Goal: Transaction & Acquisition: Purchase product/service

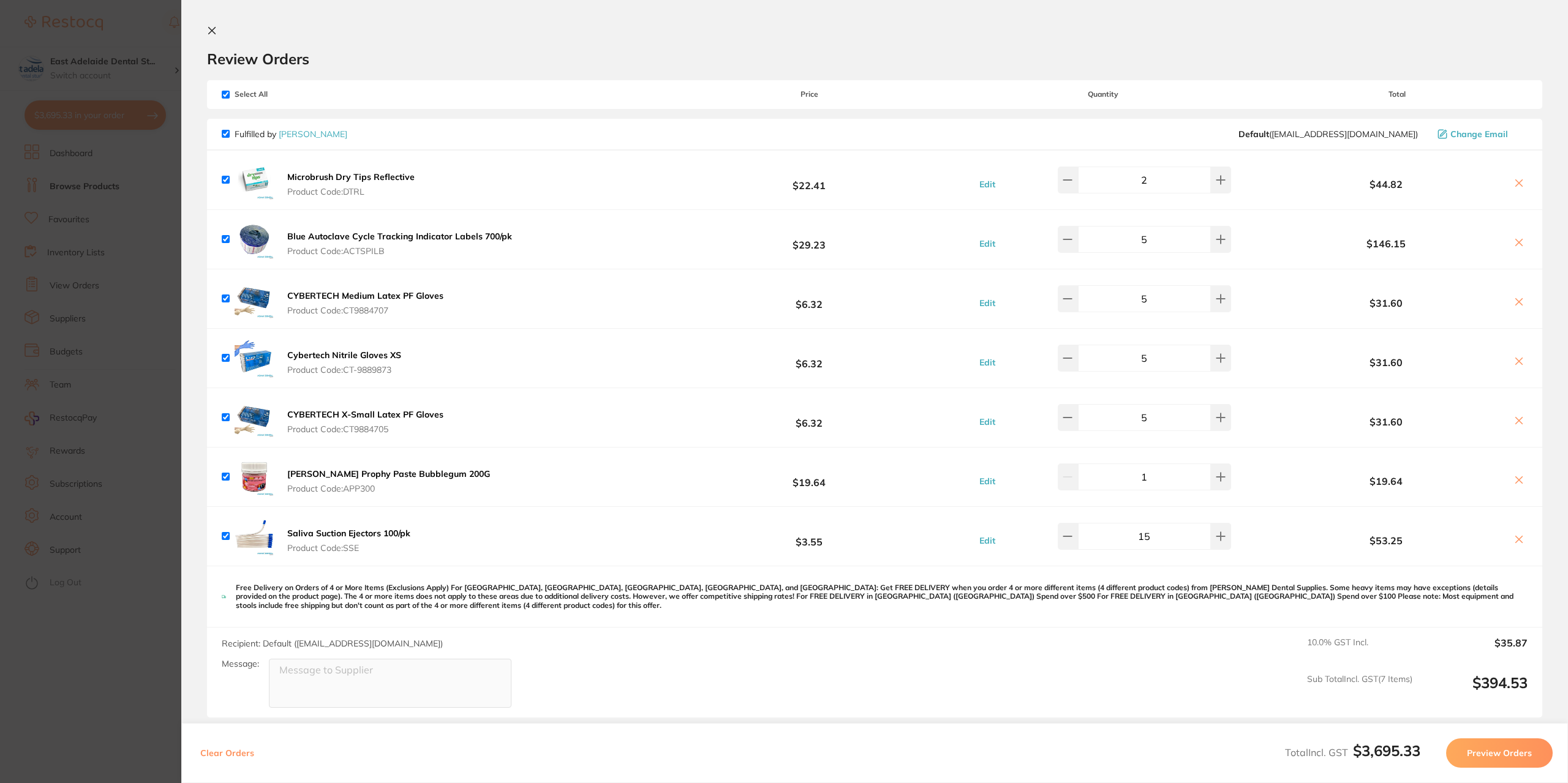
scroll to position [3001, 0]
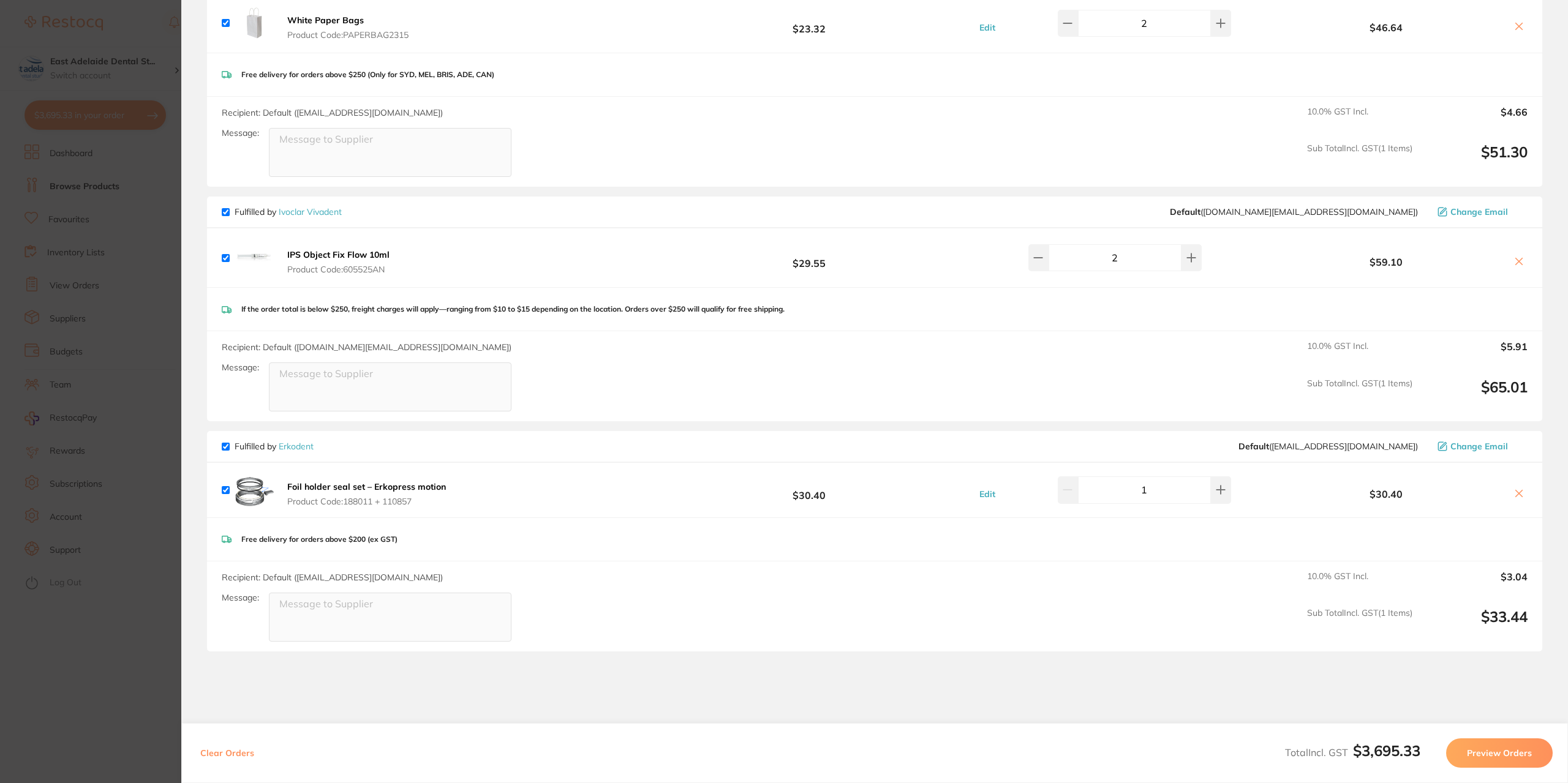
click at [102, 251] on section "Update RRP Set your pre negotiated price for this item. Item Agreed RRP (excl. …" at bounding box center [784, 391] width 1568 height 783
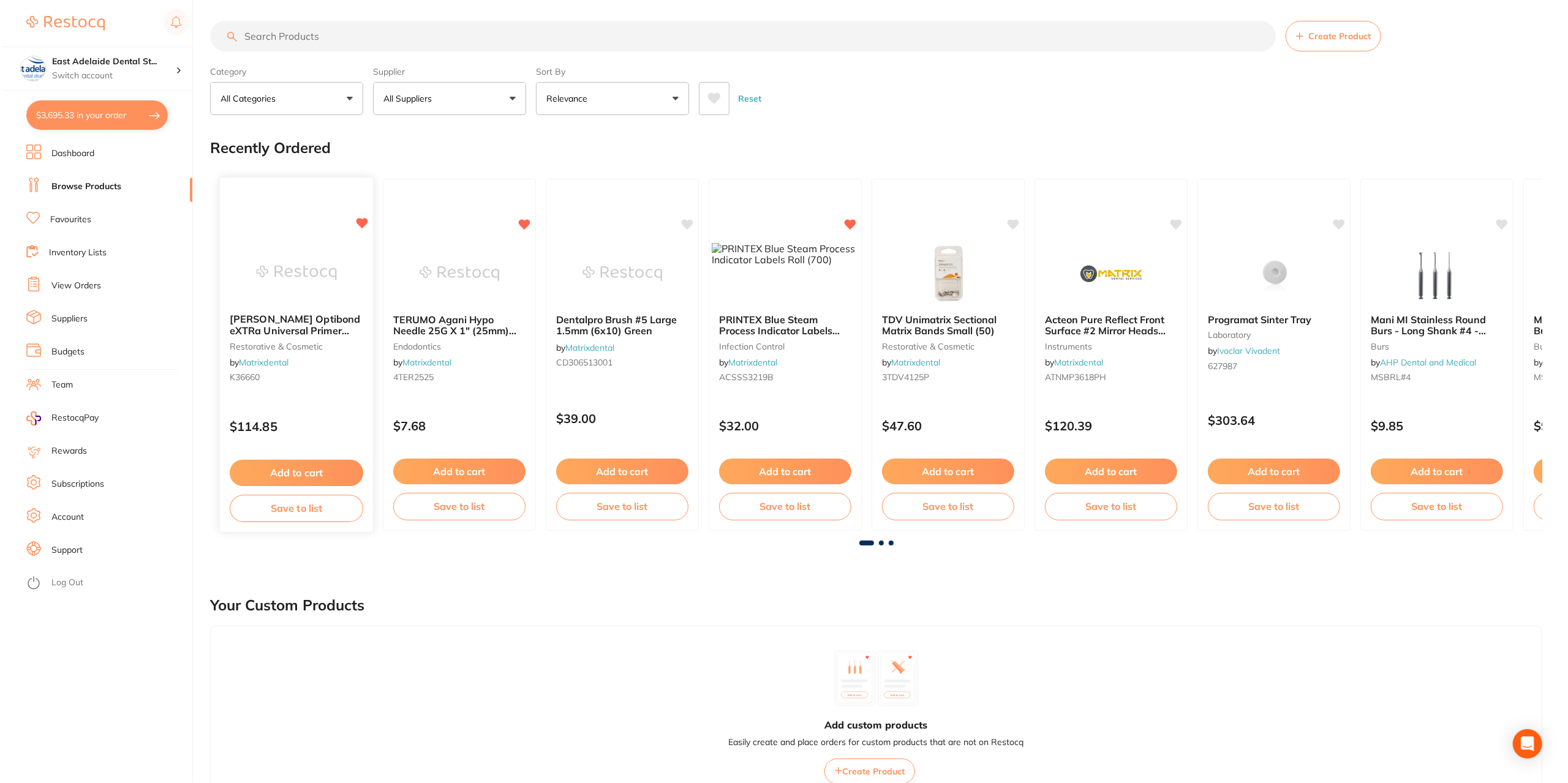
scroll to position [0, 0]
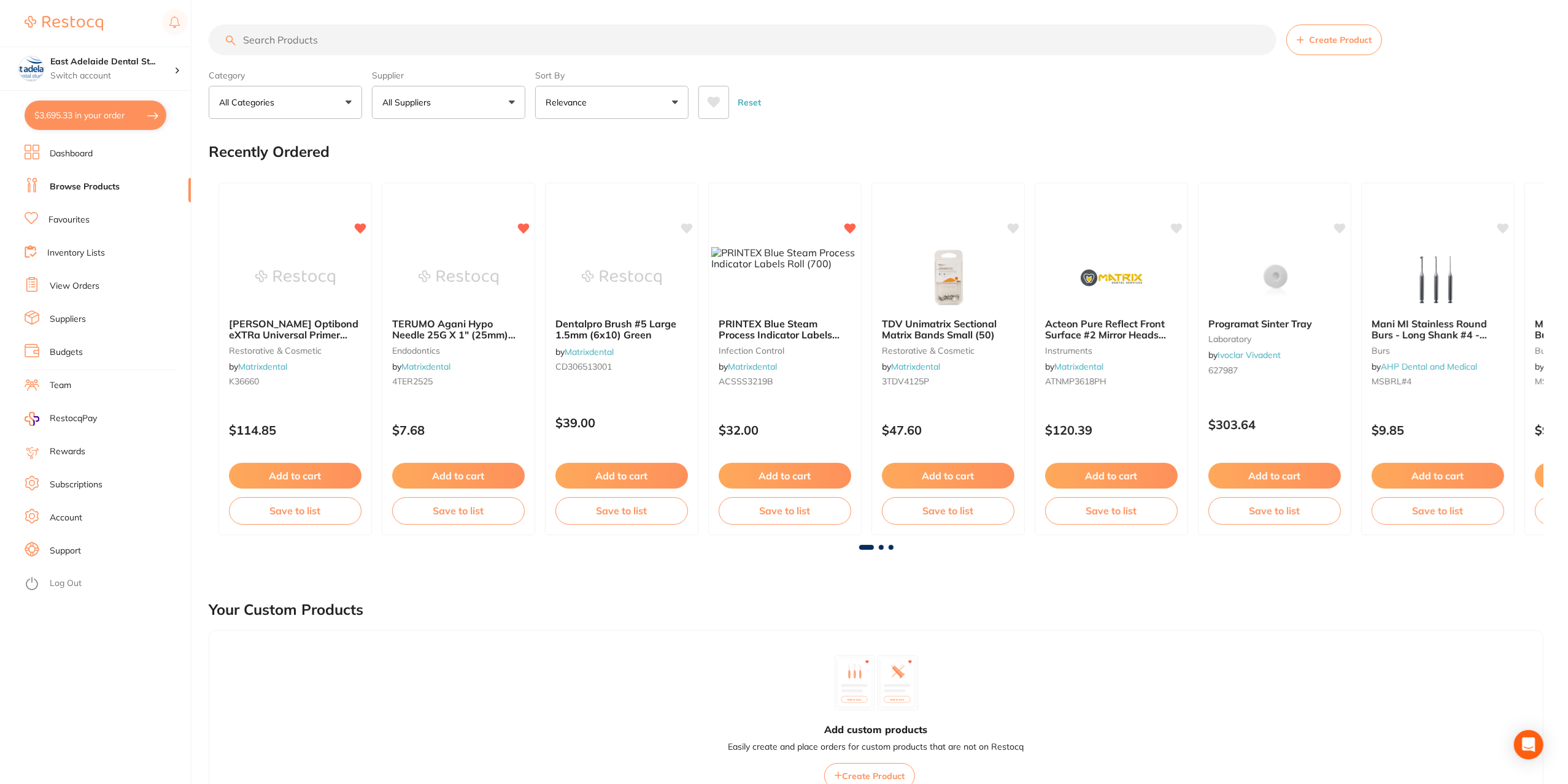
click at [48, 143] on section "East Adelaide Dental St... Switch account East Adelaide Dental Studio $3,695.33…" at bounding box center [96, 392] width 192 height 784
click at [48, 149] on li "Dashboard" at bounding box center [107, 154] width 166 height 19
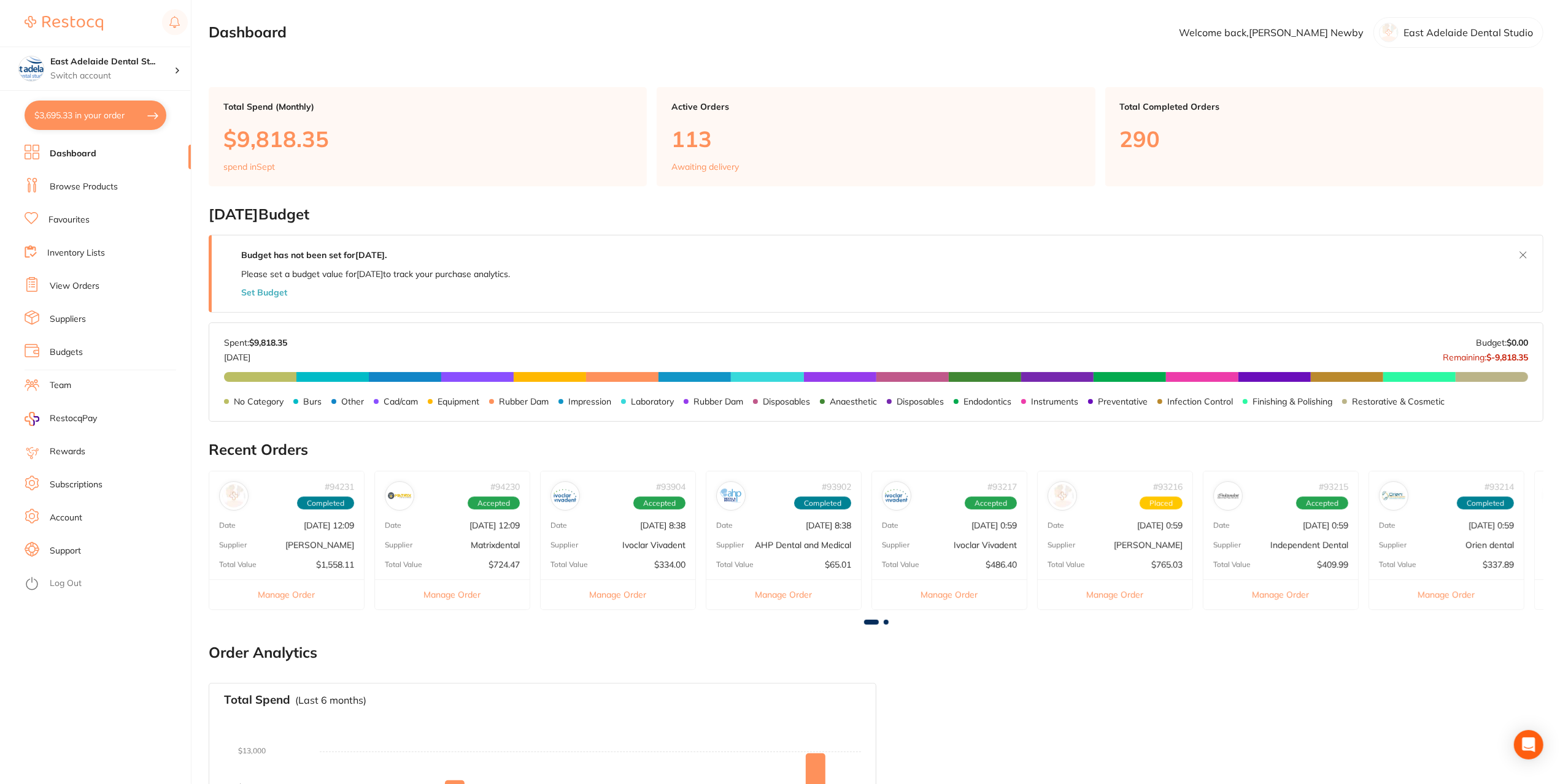
click at [100, 109] on button "$3,695.33 in your order" at bounding box center [95, 115] width 142 height 30
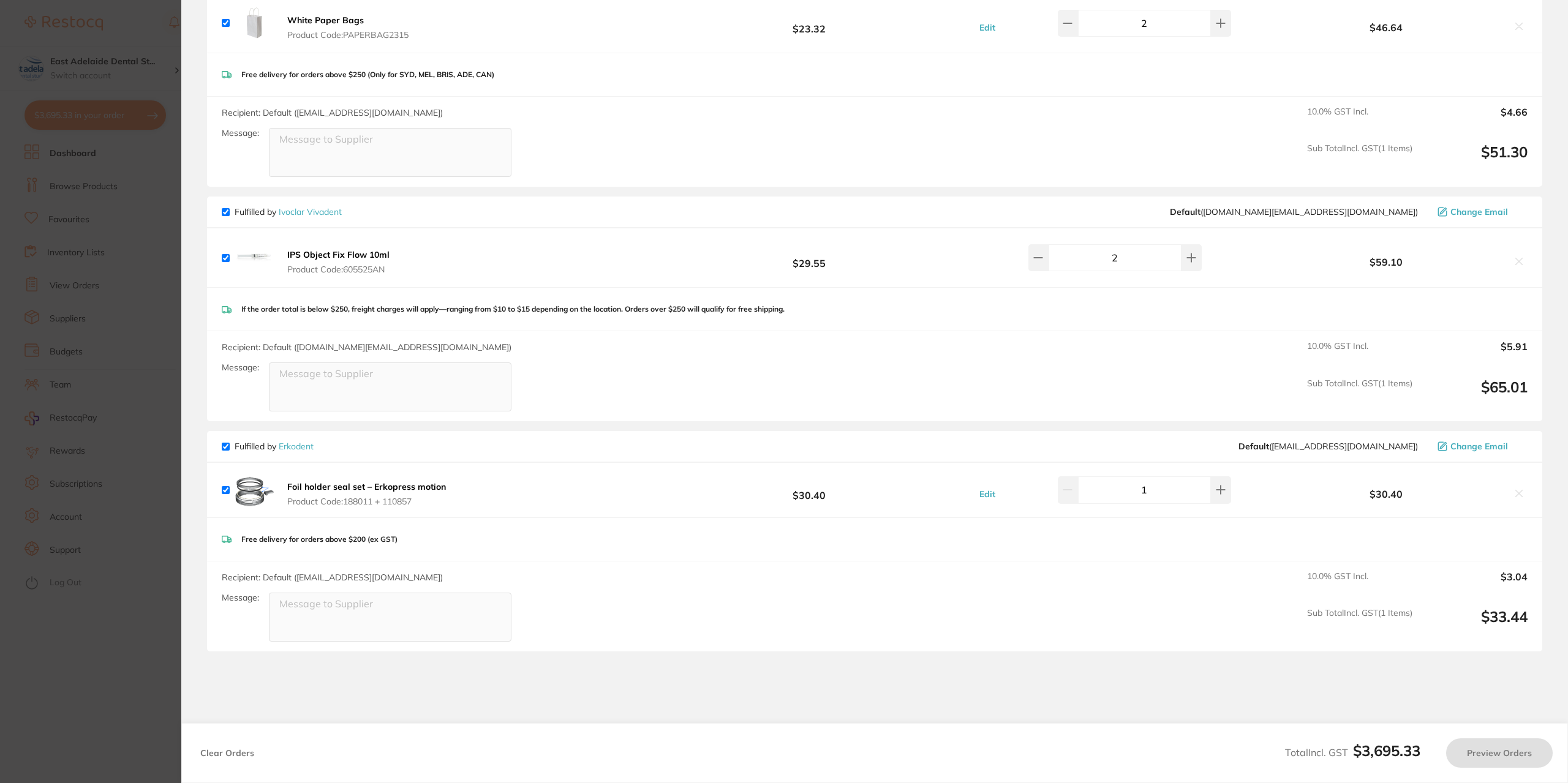
checkbox input "true"
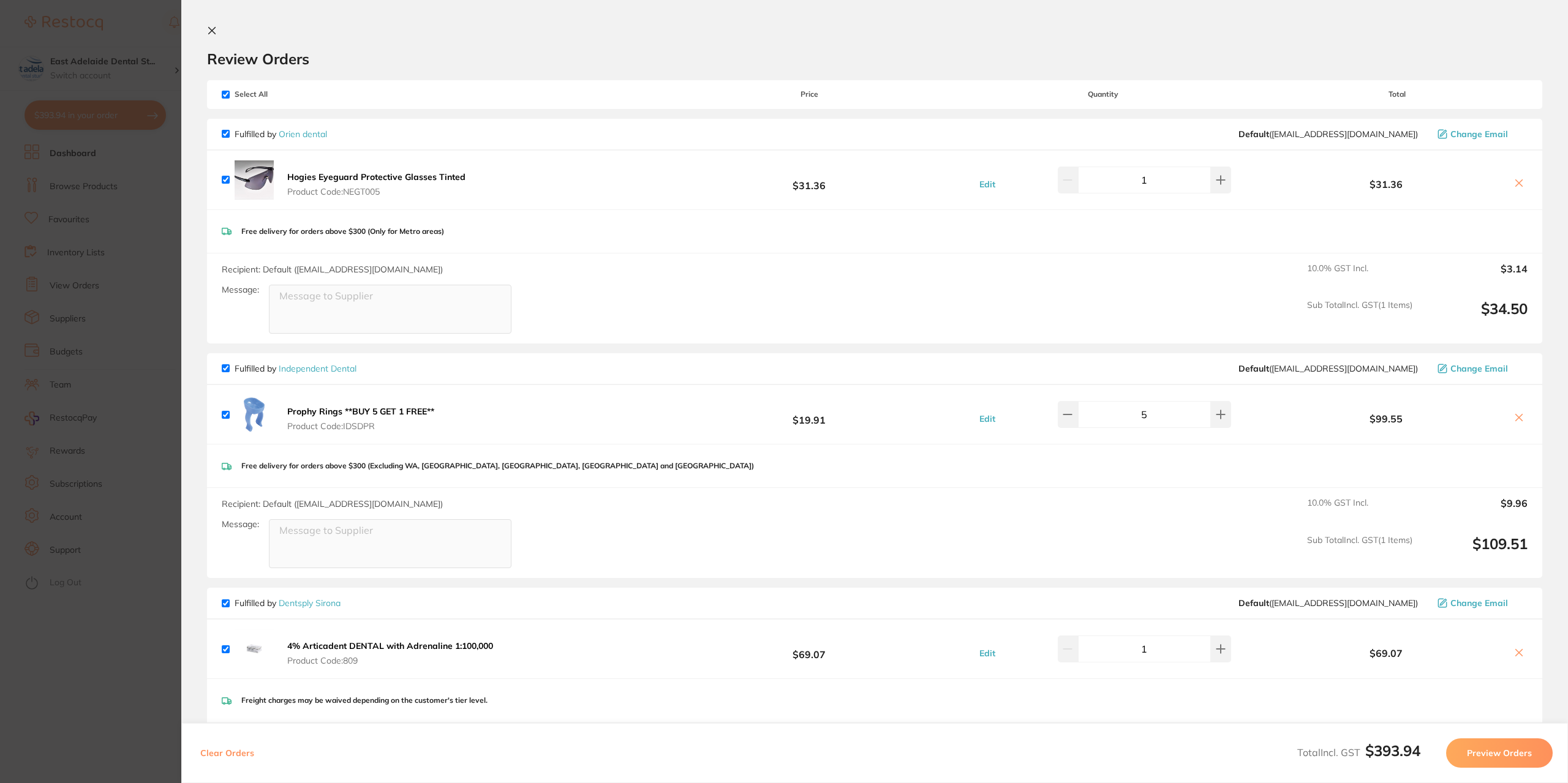
click at [128, 424] on section "Update RRP Set your pre negotiated price for this item. Item Agreed RRP (excl. …" at bounding box center [784, 391] width 1568 height 783
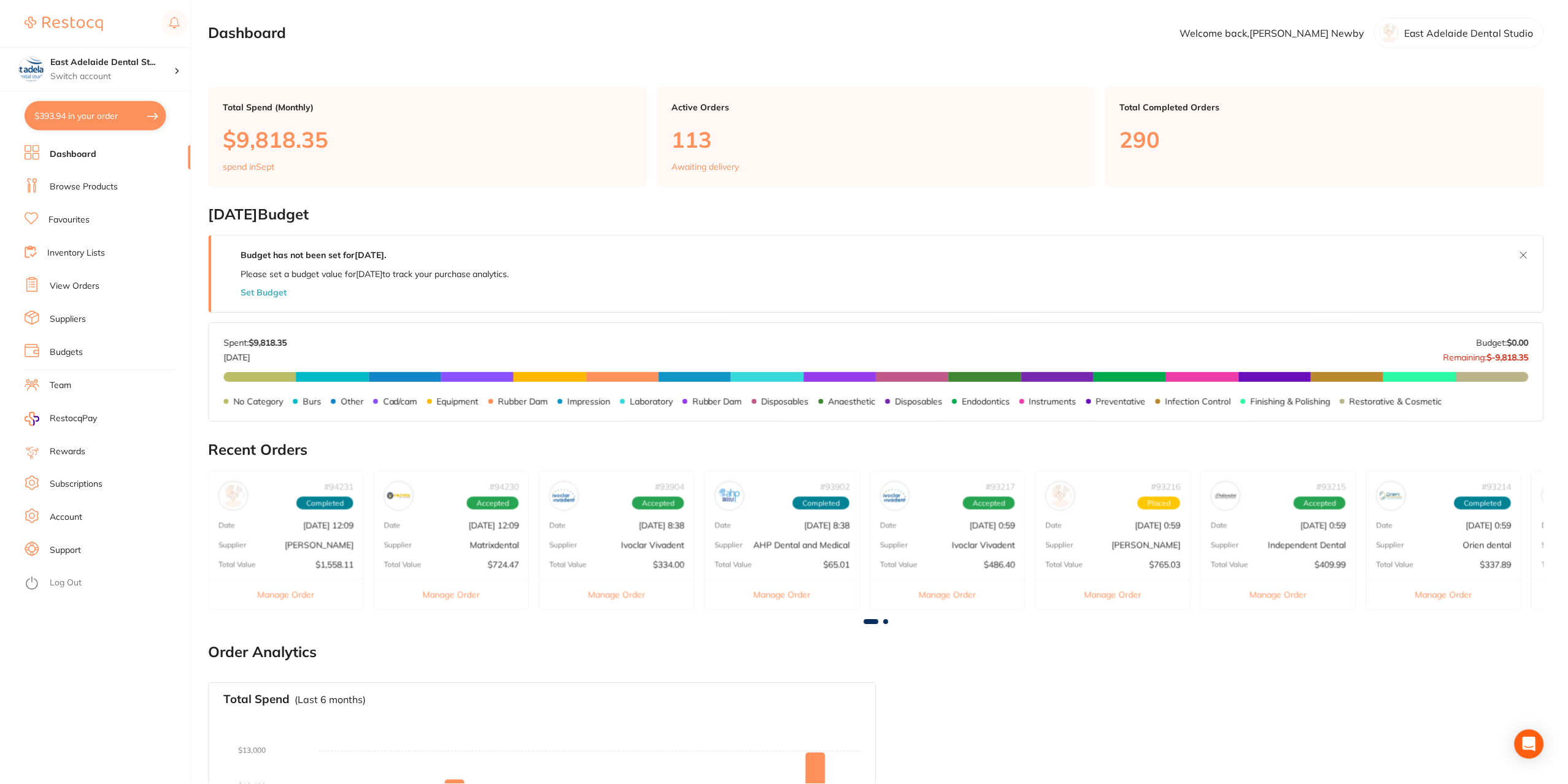
scroll to position [4, 0]
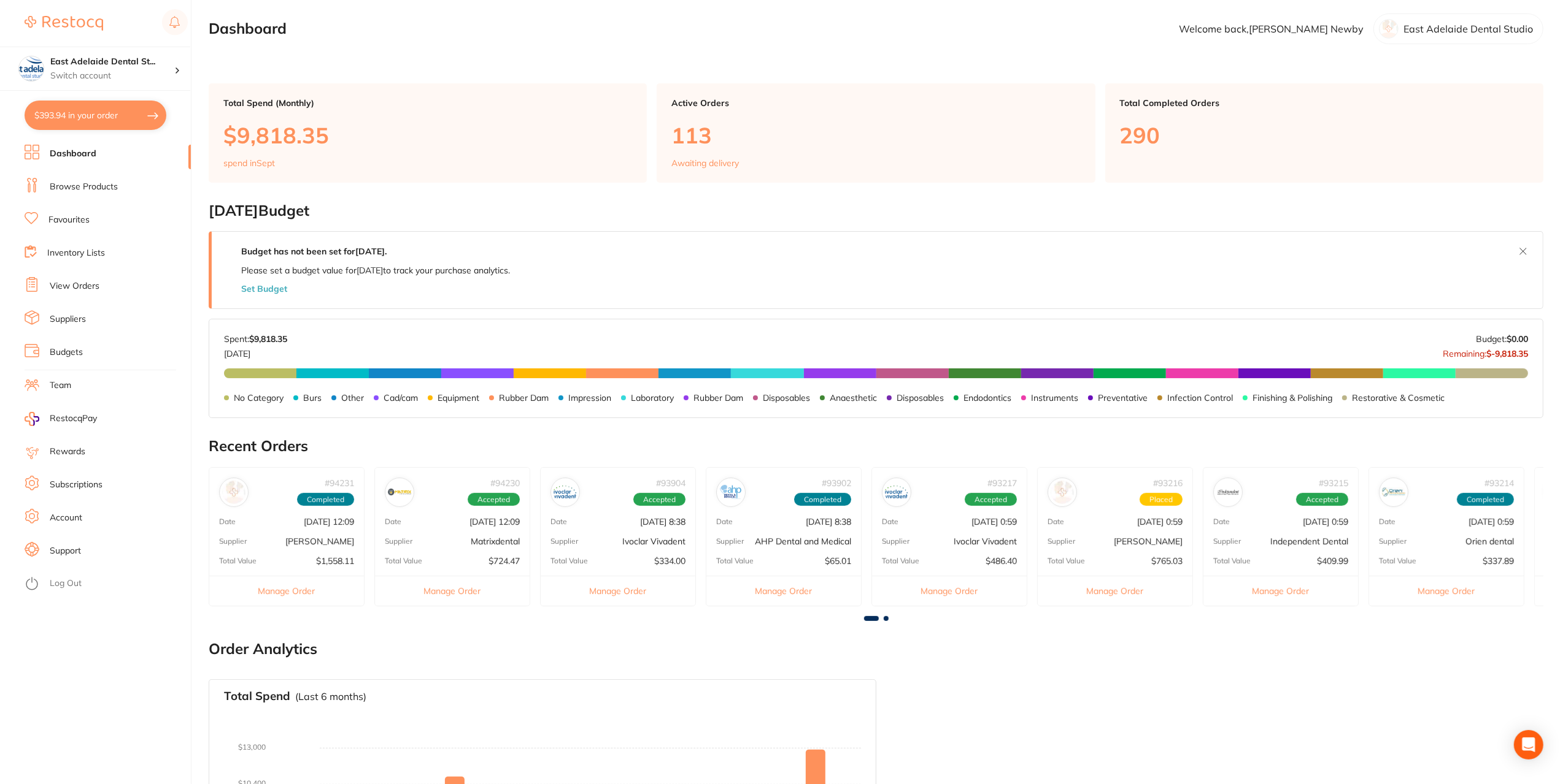
click at [46, 154] on li "Dashboard" at bounding box center [107, 154] width 166 height 19
